Goal: Task Accomplishment & Management: Manage account settings

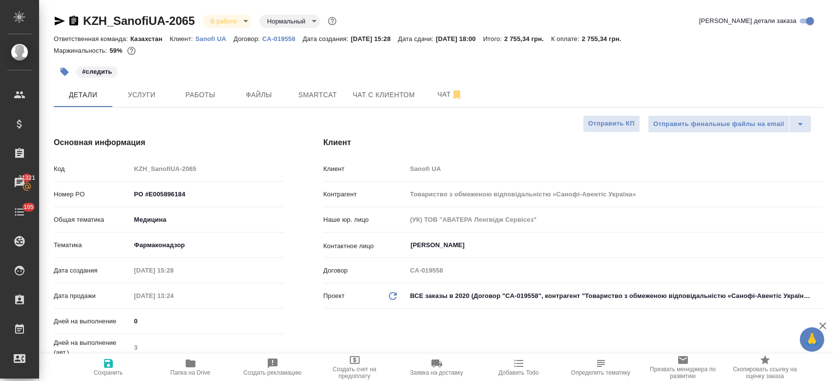
select select "RU"
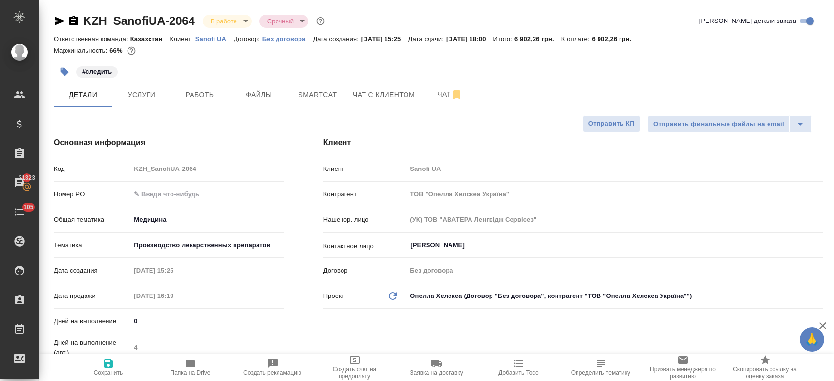
select select "RU"
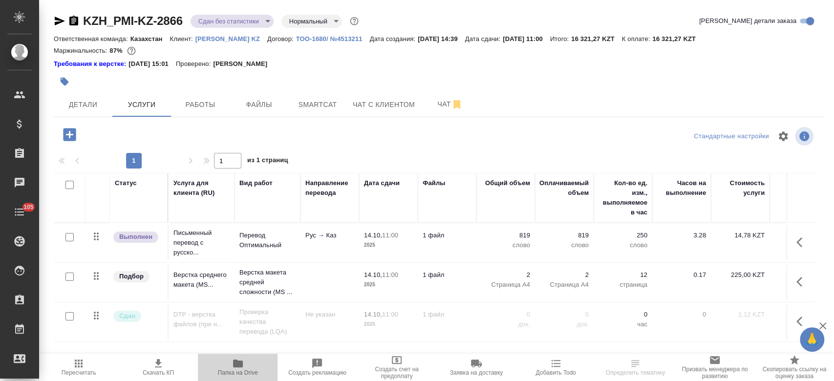
click at [237, 366] on icon "button" at bounding box center [238, 363] width 10 height 8
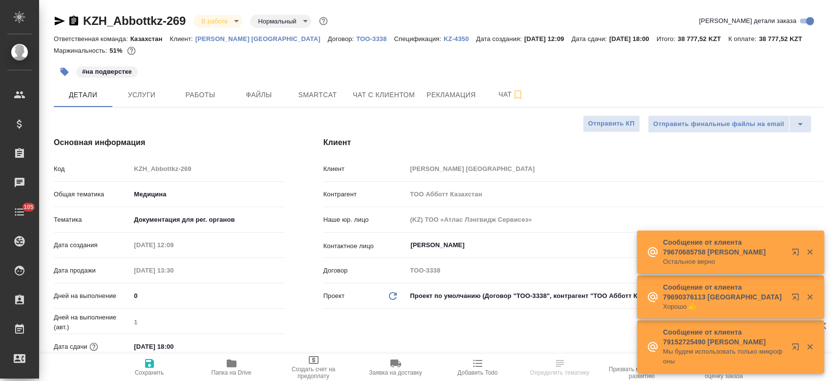
select select "RU"
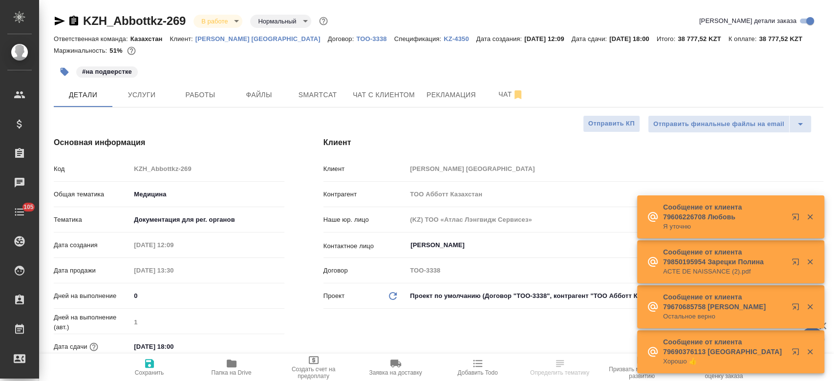
click at [231, 42] on link "Abbott Kazakhstan" at bounding box center [261, 38] width 132 height 8
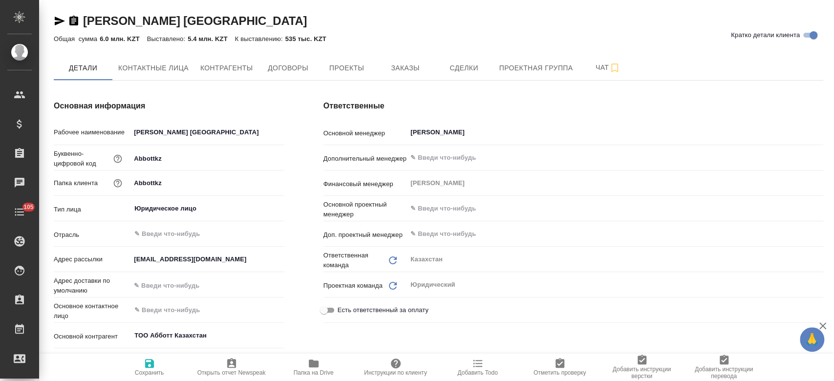
type textarea "x"
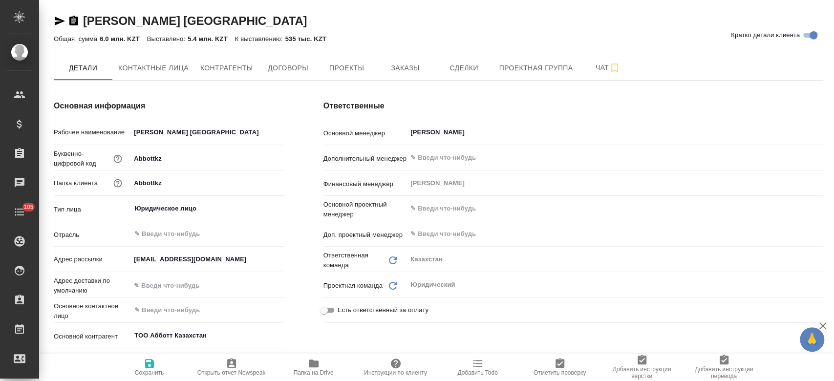
type textarea "x"
click at [379, 62] on button "Заказы" at bounding box center [405, 68] width 59 height 24
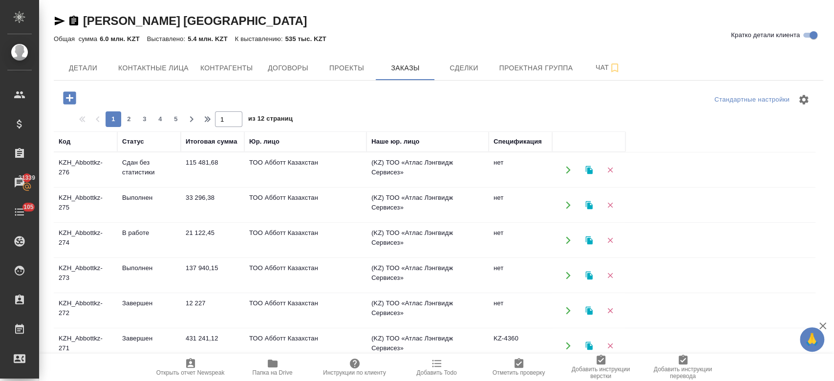
click at [87, 201] on td "KZH_Abbottkz-275" at bounding box center [85, 205] width 63 height 34
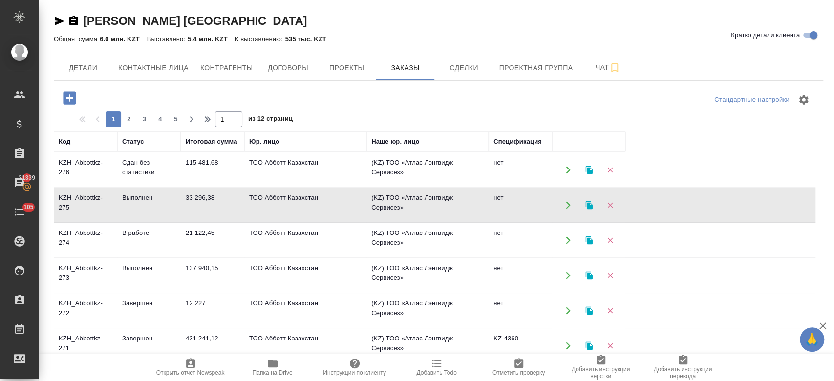
click at [87, 201] on td "KZH_Abbottkz-275" at bounding box center [85, 205] width 63 height 34
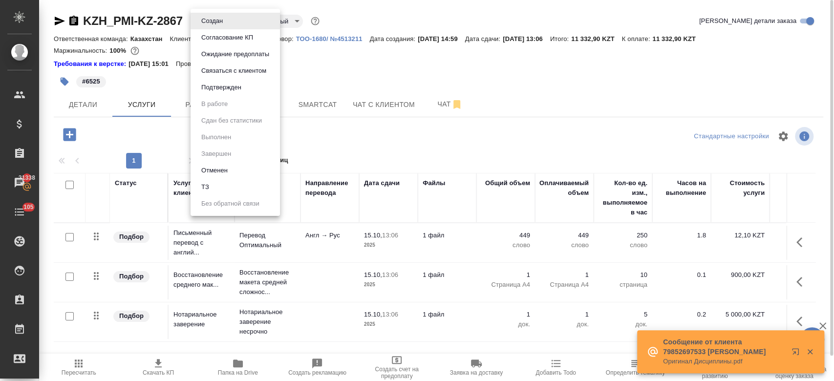
click at [211, 24] on body "🙏 .cls-1 fill:#fff; AWATERA Kosherbayeva Nazerke Клиенты Спецификации Заказы 21…" at bounding box center [417, 190] width 834 height 381
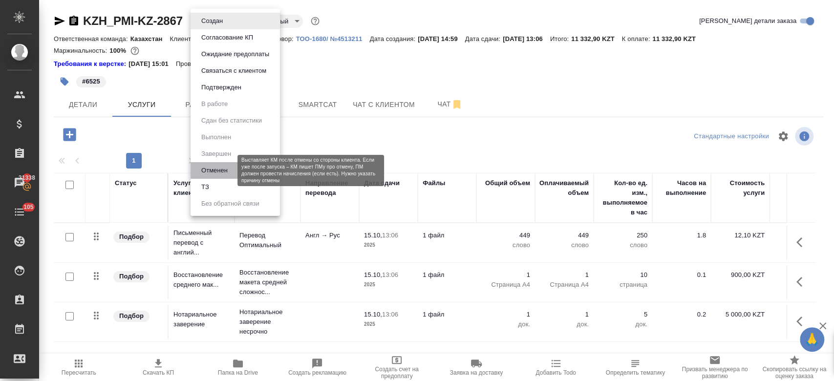
click at [227, 175] on button "Отменен" at bounding box center [214, 170] width 32 height 11
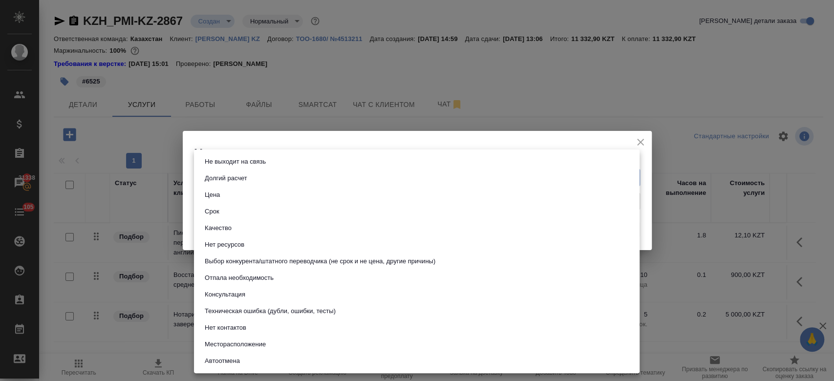
click at [227, 175] on body "🙏 .cls-1 fill:#fff; AWATERA Kosherbayeva Nazerke Клиенты Спецификации Заказы 21…" at bounding box center [417, 190] width 834 height 381
click at [250, 309] on button "Техническая ошибка (дубли, ошибки, тесты)" at bounding box center [270, 311] width 137 height 11
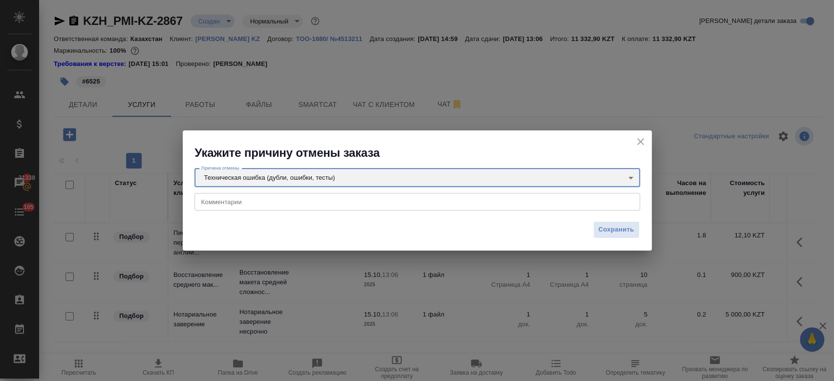
type input "technicalError"
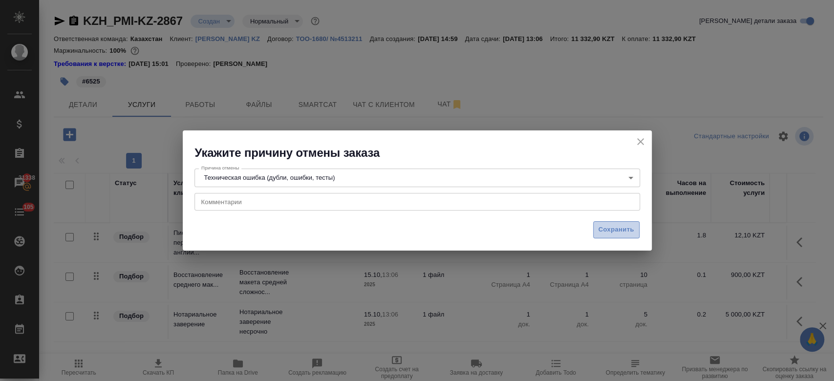
click at [612, 224] on span "Сохранить" at bounding box center [616, 229] width 36 height 11
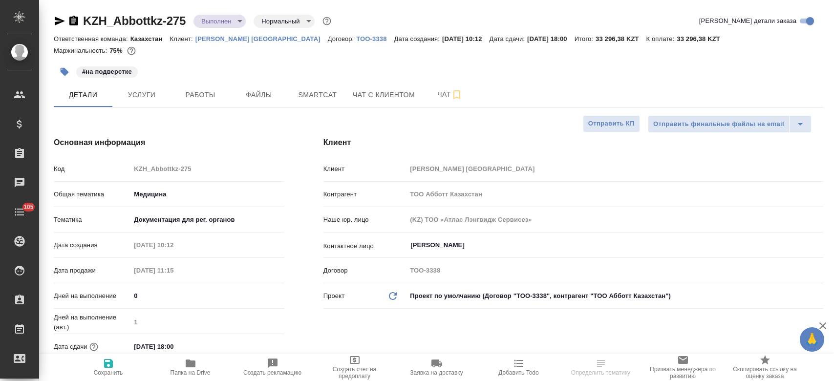
select select "RU"
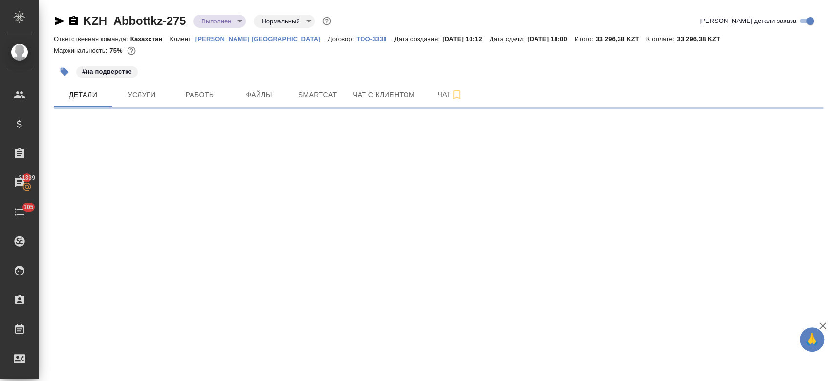
select select "RU"
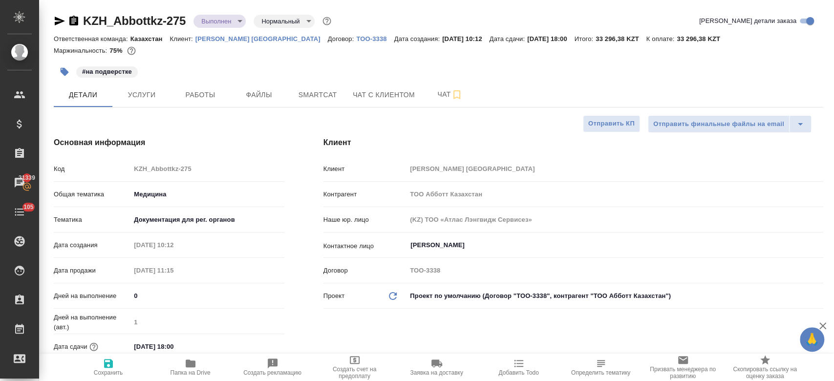
type textarea "x"
click at [267, 72] on div "#на подверстке" at bounding box center [310, 71] width 513 height 21
type textarea "x"
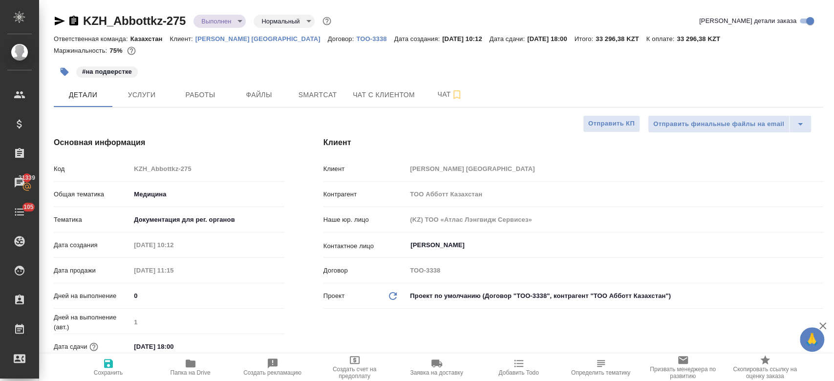
type textarea "x"
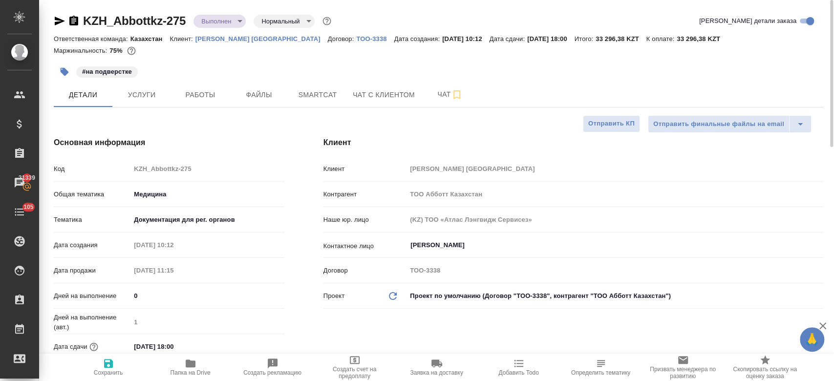
click at [293, 58] on div at bounding box center [438, 58] width 769 height 2
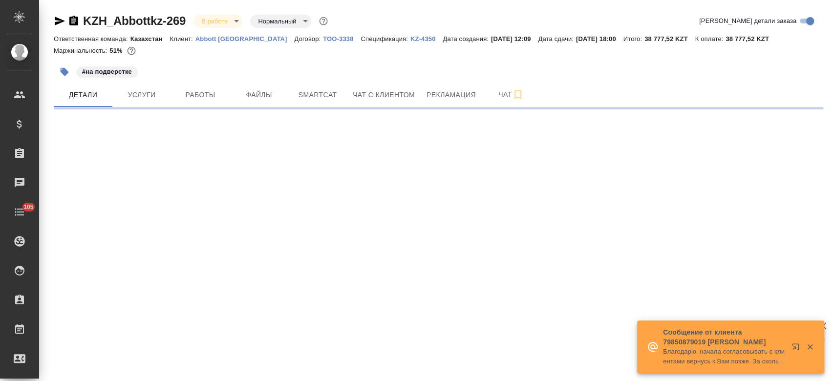
select select "RU"
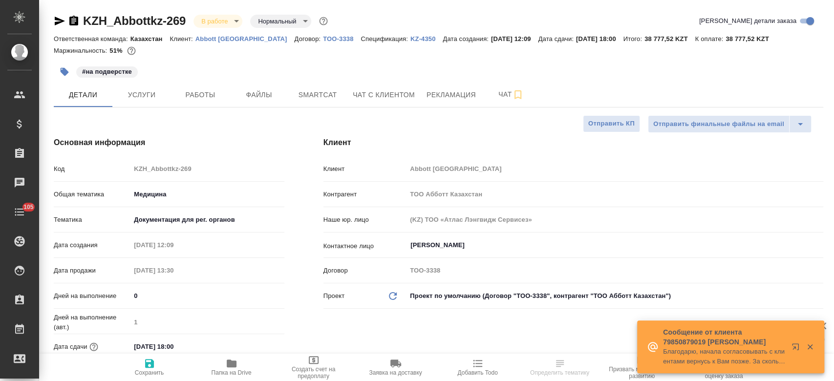
type textarea "x"
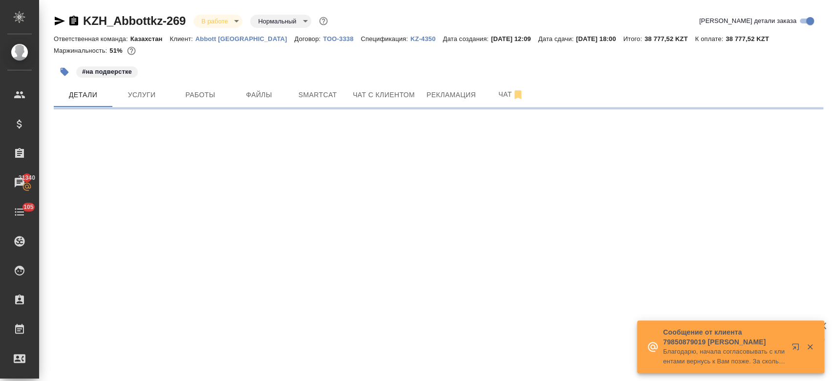
select select "RU"
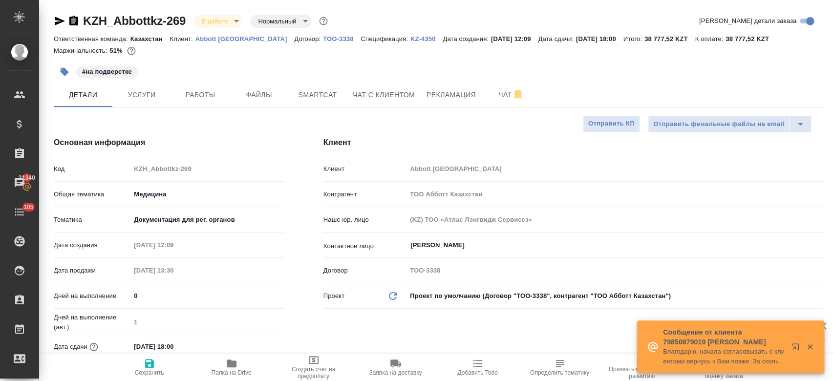
type textarea "x"
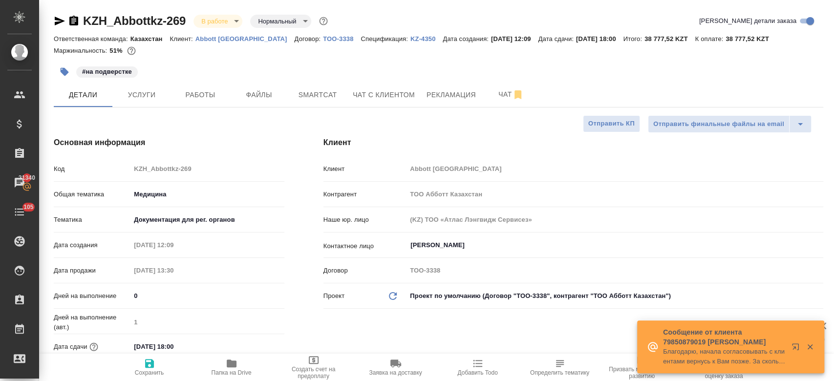
type textarea "x"
click at [217, 39] on p "[PERSON_NAME] [GEOGRAPHIC_DATA]" at bounding box center [244, 38] width 99 height 7
type textarea "x"
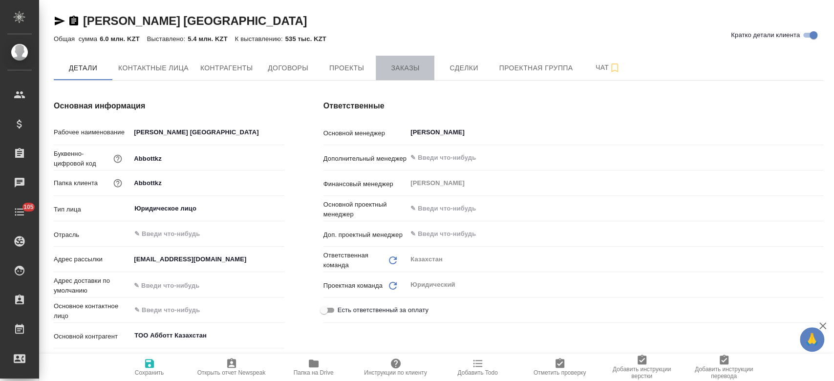
click at [402, 76] on button "Заказы" at bounding box center [405, 68] width 59 height 24
